Goal: Information Seeking & Learning: Learn about a topic

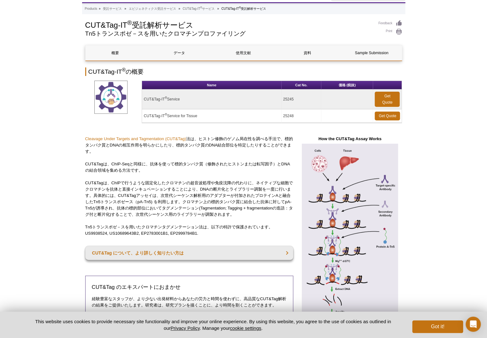
scroll to position [37, 0]
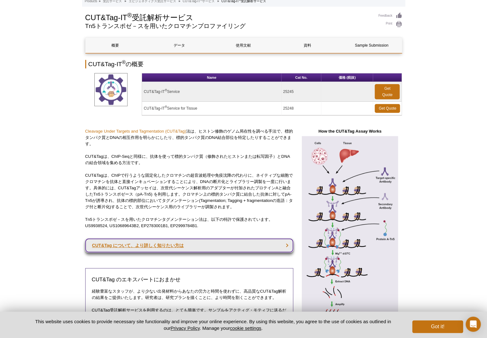
click at [134, 246] on link "CUT&Tag について、より詳しく知りたい方は" at bounding box center [189, 246] width 208 height 14
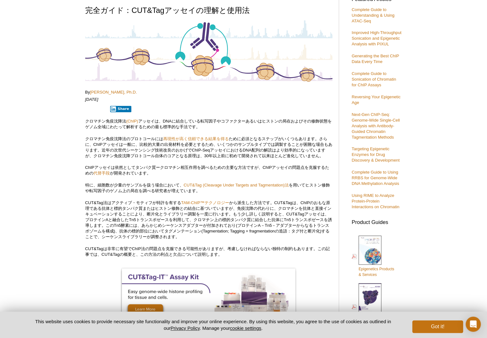
scroll to position [166, 0]
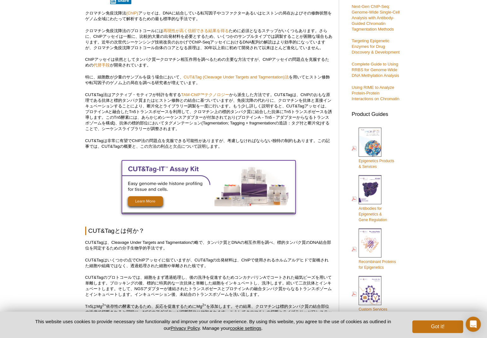
click at [140, 203] on img at bounding box center [208, 186] width 173 height 52
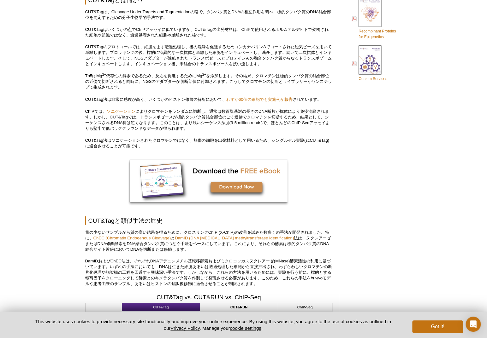
scroll to position [406, 0]
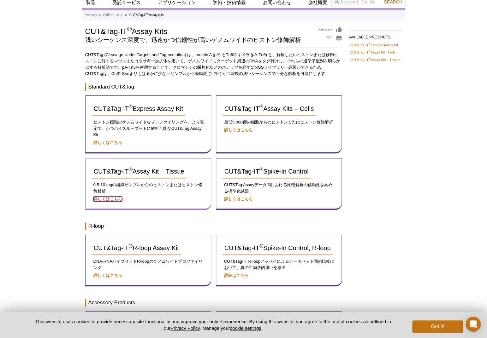
scroll to position [23, 0]
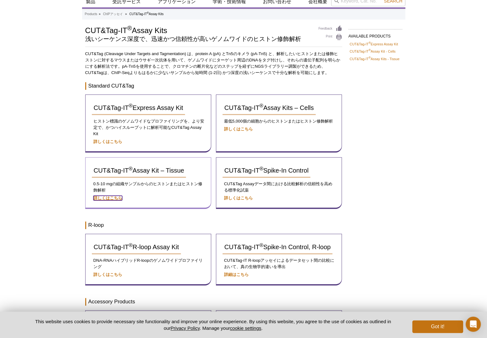
click at [115, 198] on strong "詳しくはこちら" at bounding box center [107, 198] width 29 height 5
